Goal: Information Seeking & Learning: Learn about a topic

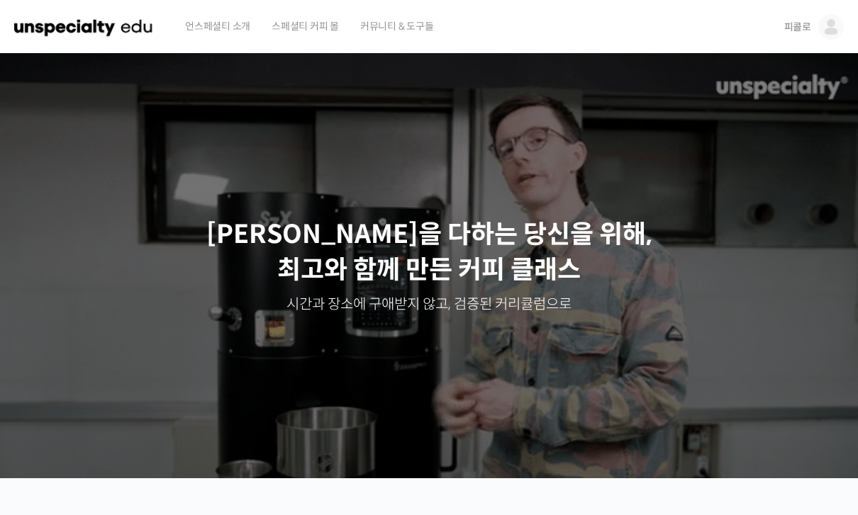
click at [793, 32] on span "피콜로" at bounding box center [797, 27] width 27 height 13
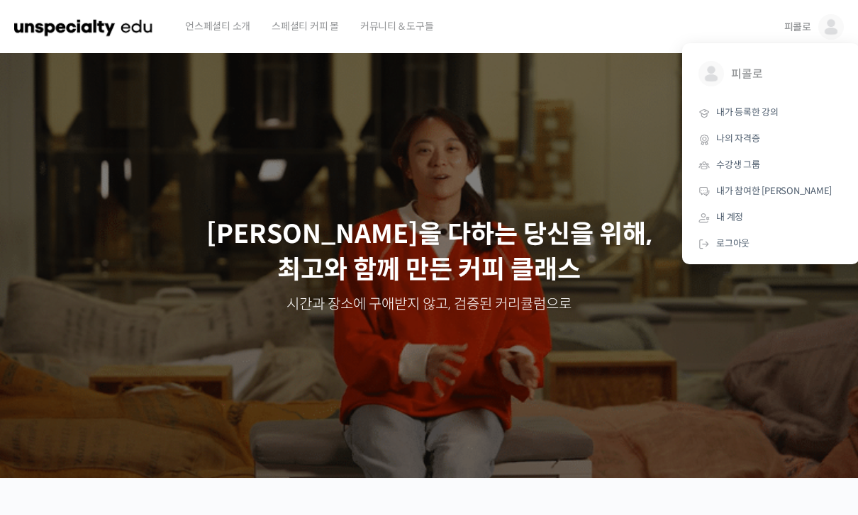
click at [755, 118] on link "내가 등록한 강의" at bounding box center [770, 113] width 166 height 26
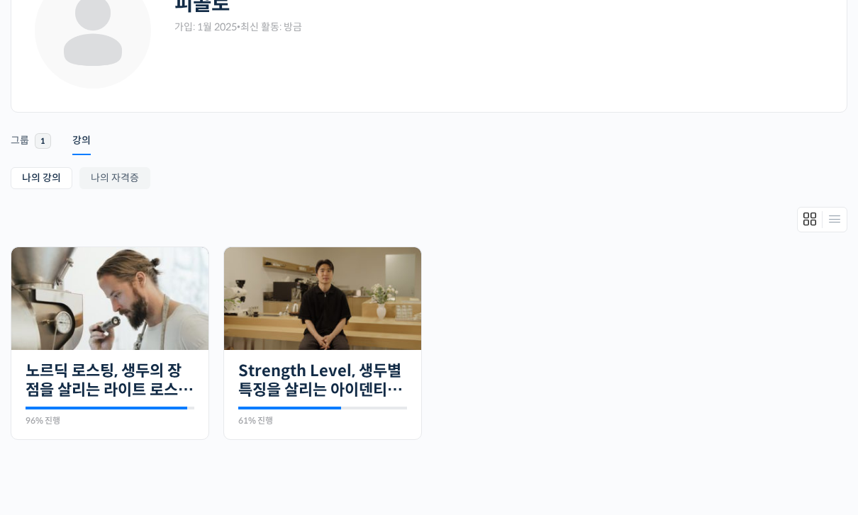
scroll to position [142, 0]
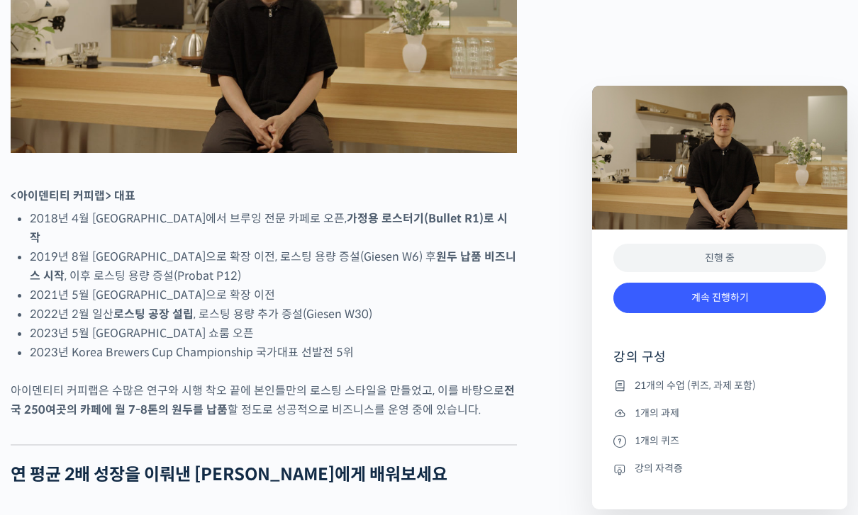
scroll to position [805, 0]
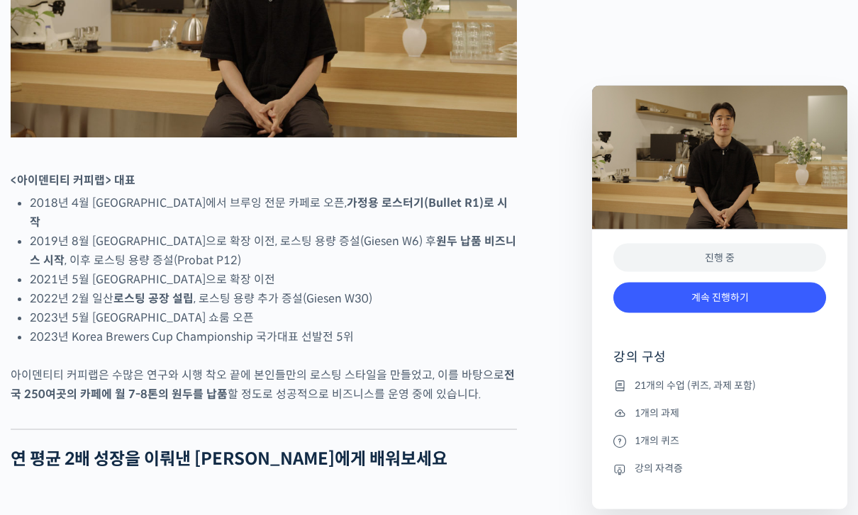
click at [751, 299] on link "계속 진행하기" at bounding box center [719, 298] width 213 height 30
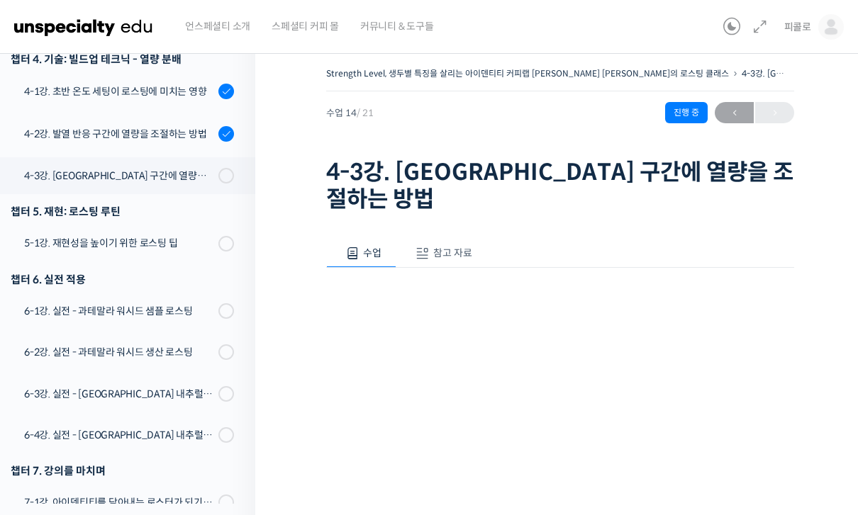
scroll to position [145, 0]
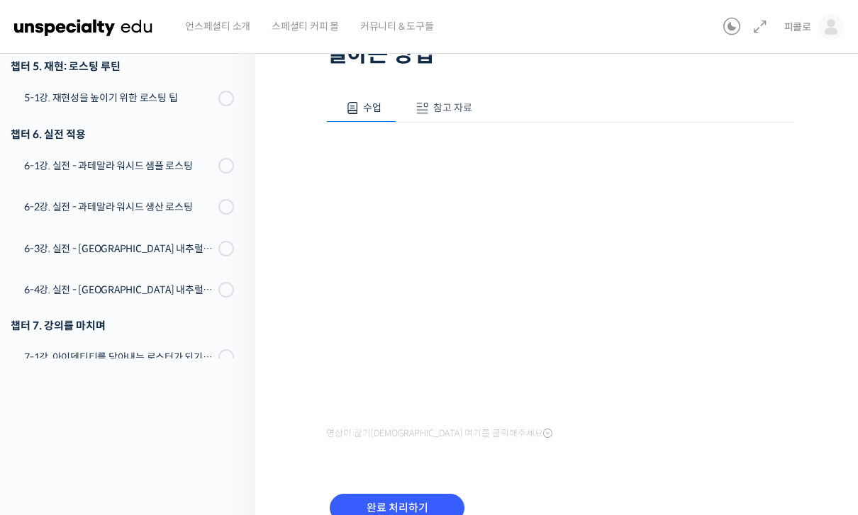
click at [422, 494] on input "완료 처리하기" at bounding box center [397, 508] width 135 height 29
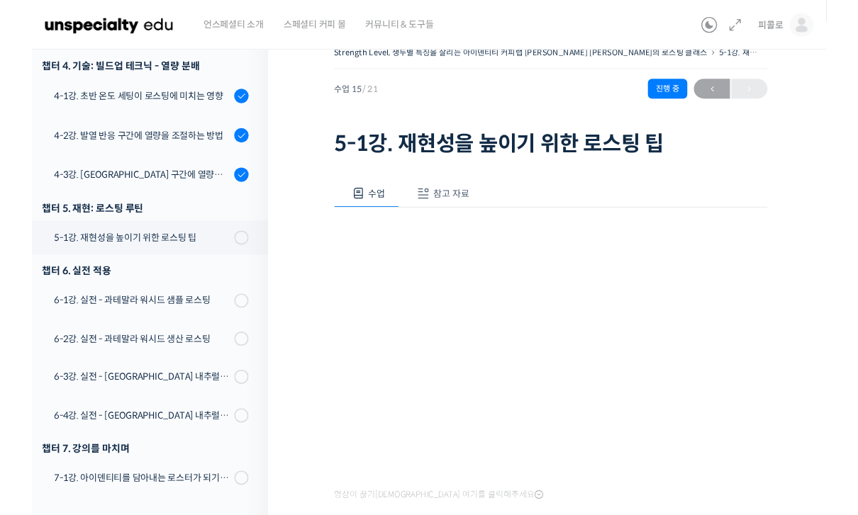
scroll to position [145, 0]
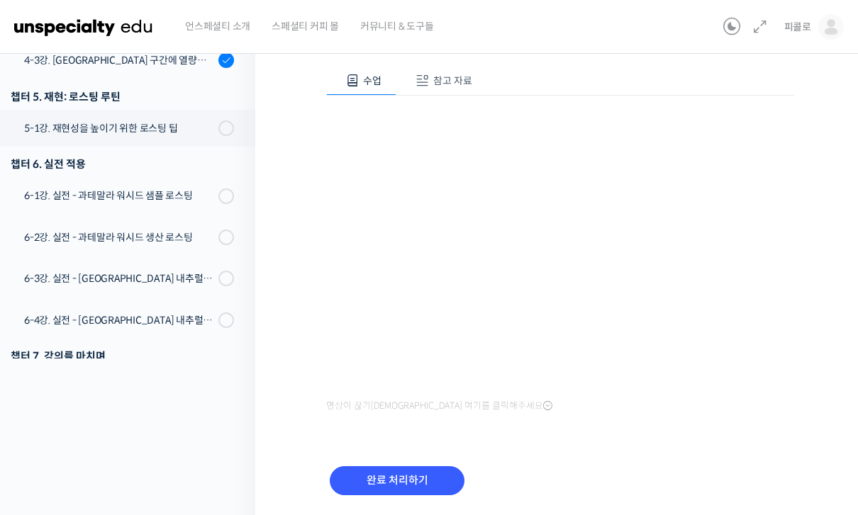
click at [388, 483] on input "완료 처리하기" at bounding box center [397, 480] width 135 height 29
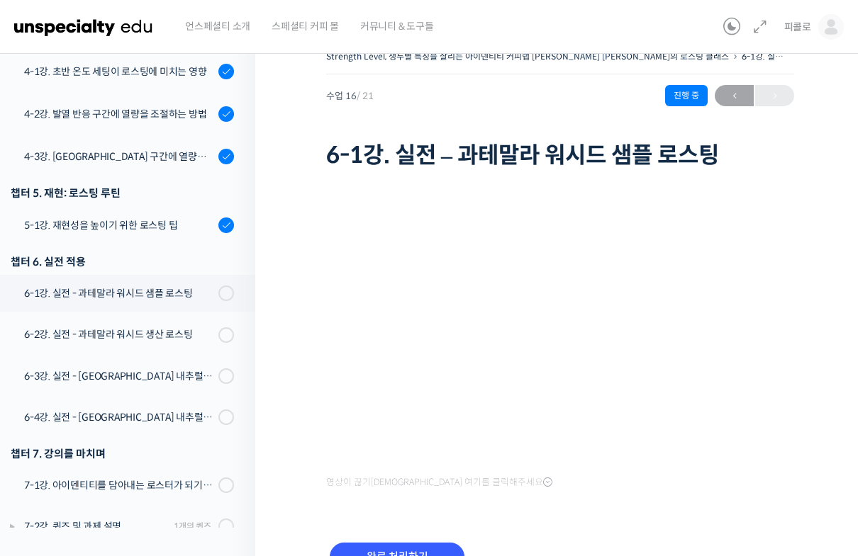
scroll to position [751, 0]
